Goal: Answer question/provide support: Share knowledge or assist other users

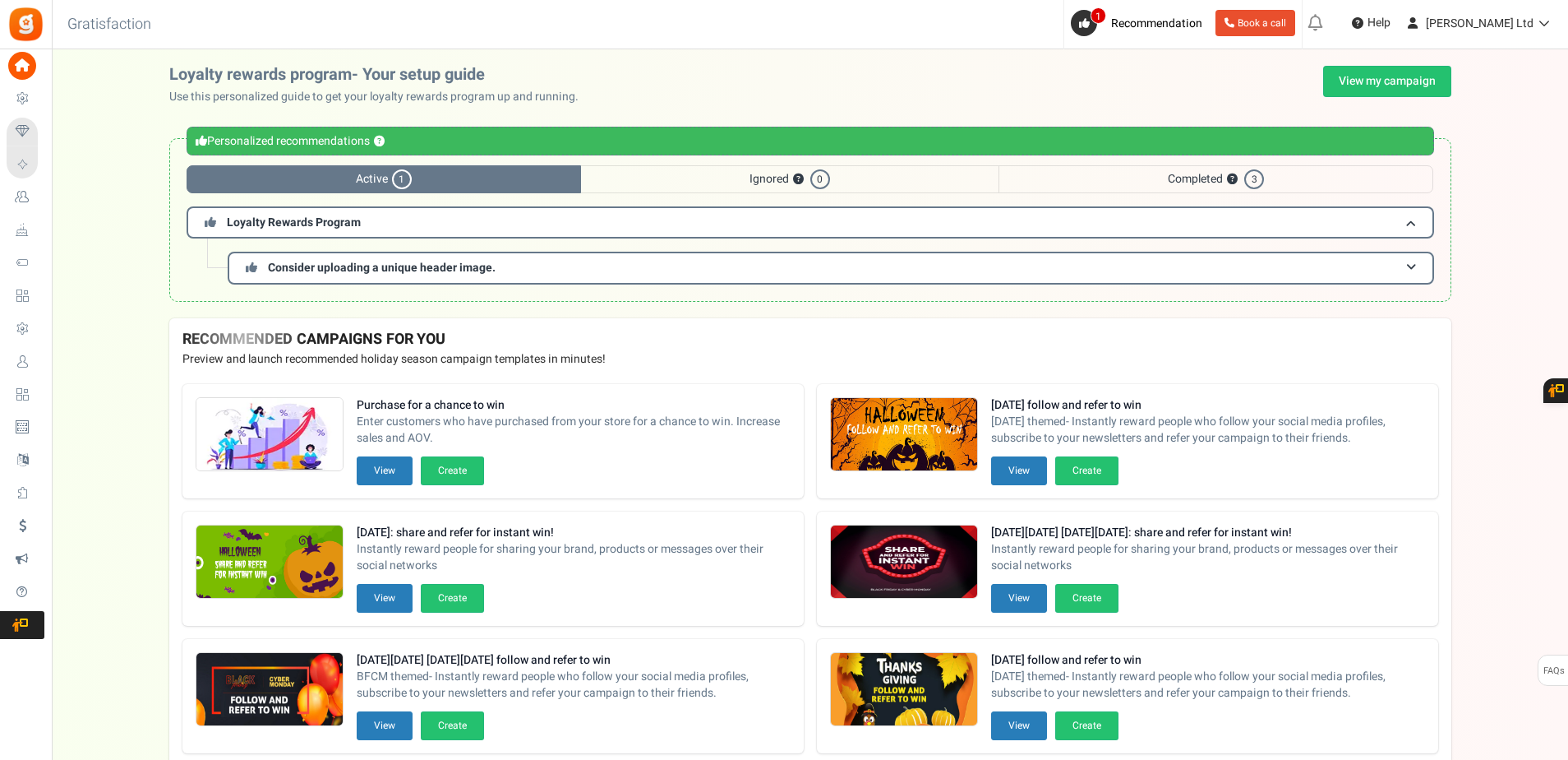
click at [0, 0] on span "Users" at bounding box center [0, 0] width 0 height 0
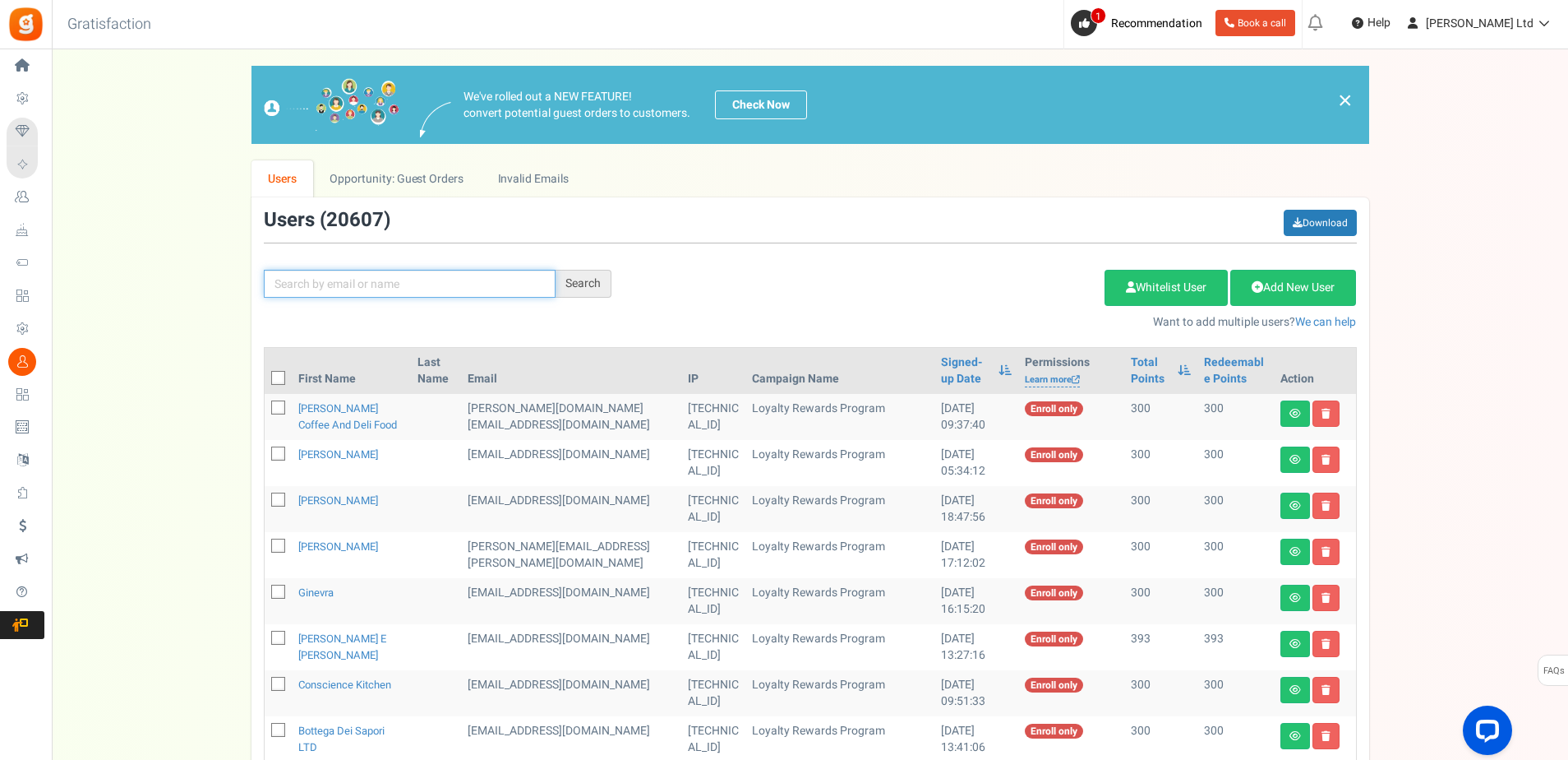
click at [321, 282] on input "text" at bounding box center [410, 283] width 292 height 28
paste input "[EMAIL_ADDRESS][DOMAIN_NAME]"
type input "[EMAIL_ADDRESS][DOMAIN_NAME]"
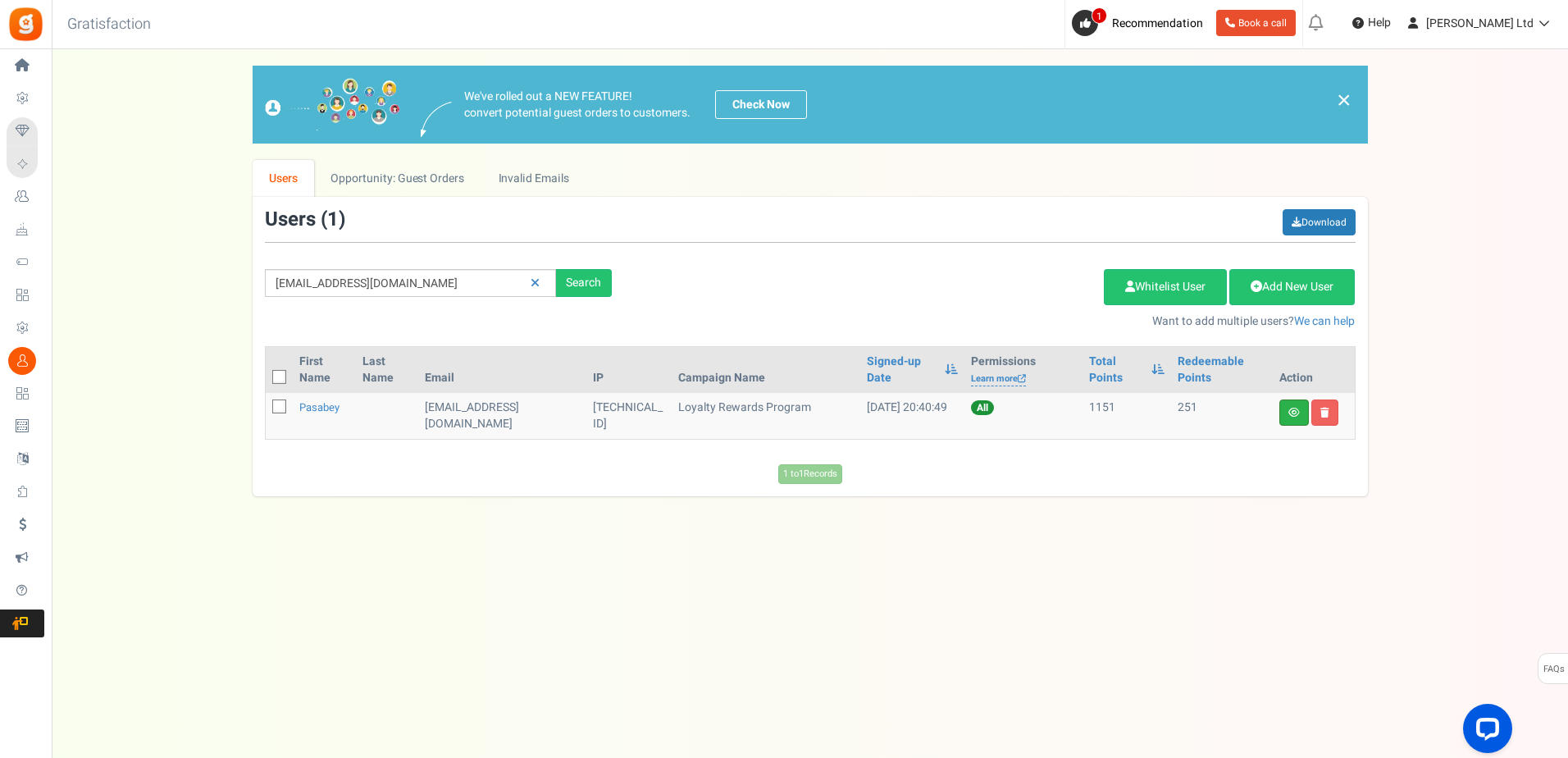
click at [1299, 417] on link at bounding box center [1293, 412] width 30 height 26
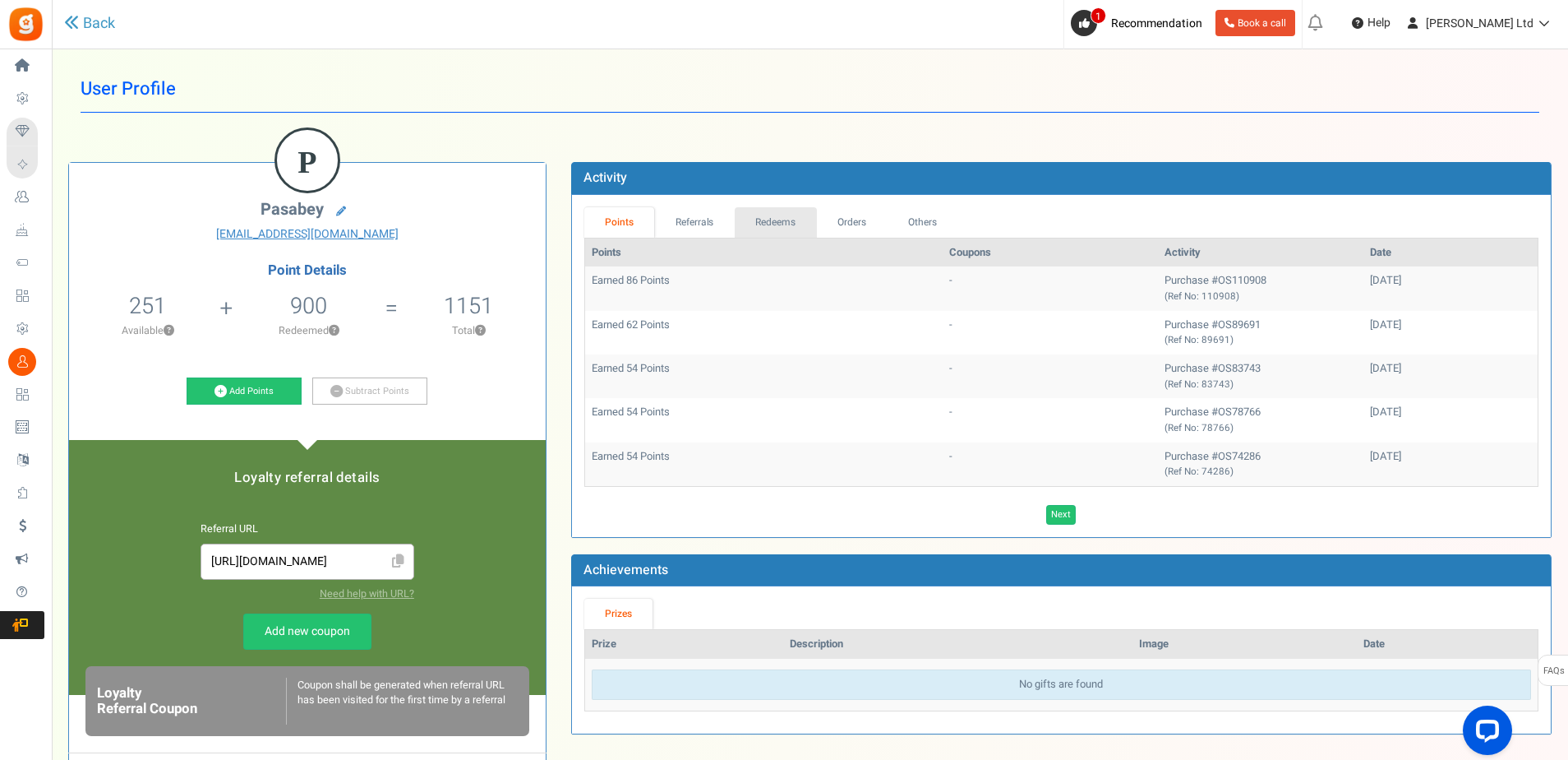
click at [781, 224] on link "Redeems" at bounding box center [775, 221] width 82 height 30
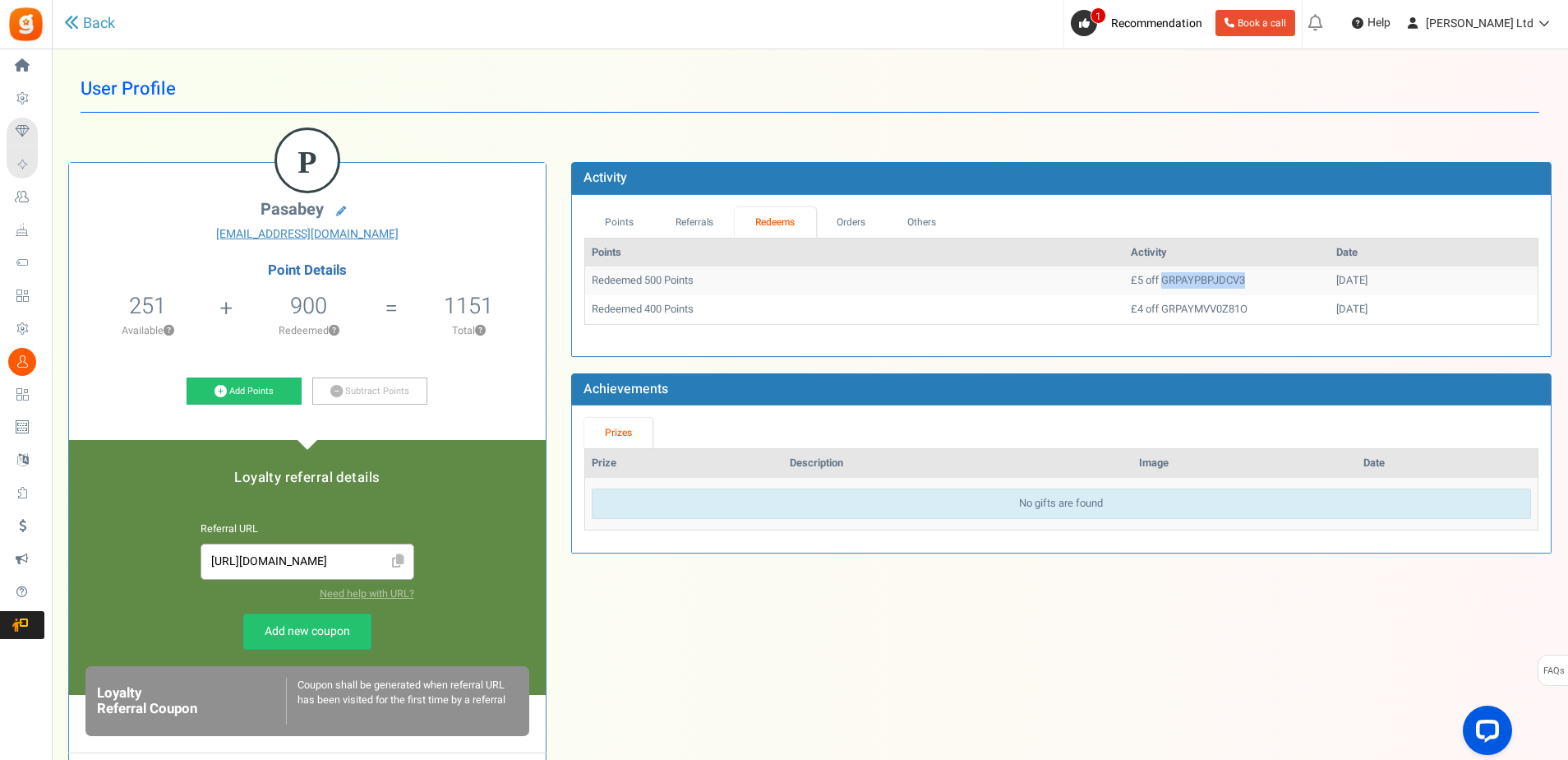
drag, startPoint x: 1191, startPoint y: 276, endPoint x: 1089, endPoint y: 278, distance: 102.0
click at [1124, 278] on td "£5 off GRPAYPBPJDCV3" at bounding box center [1227, 280] width 206 height 29
copy td "GRPAYPBPJDCV3"
